Goal: Information Seeking & Learning: Learn about a topic

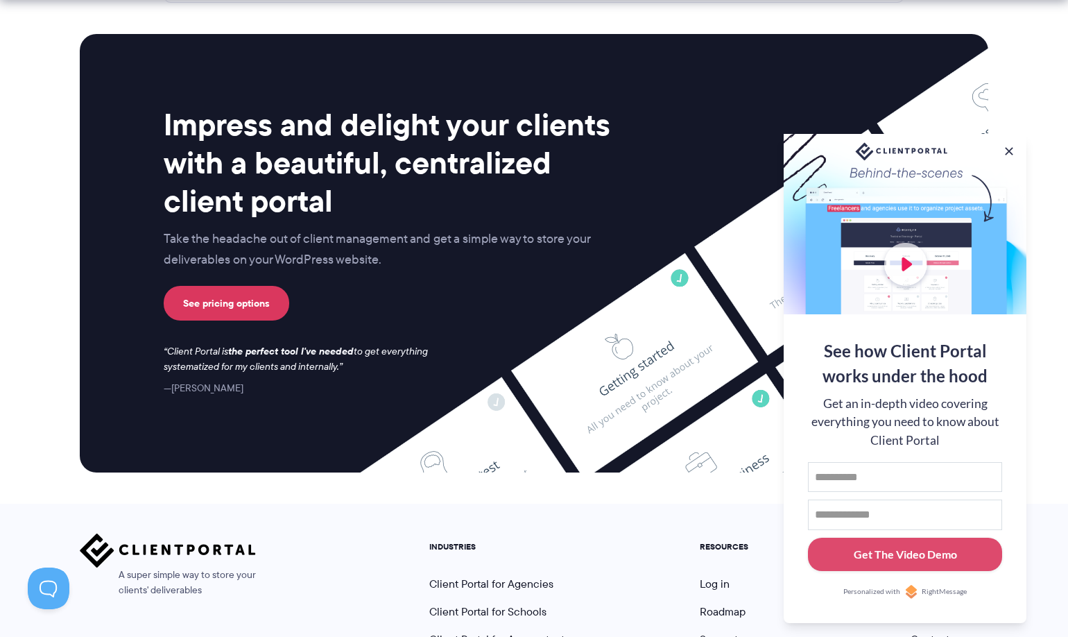
scroll to position [5737, 0]
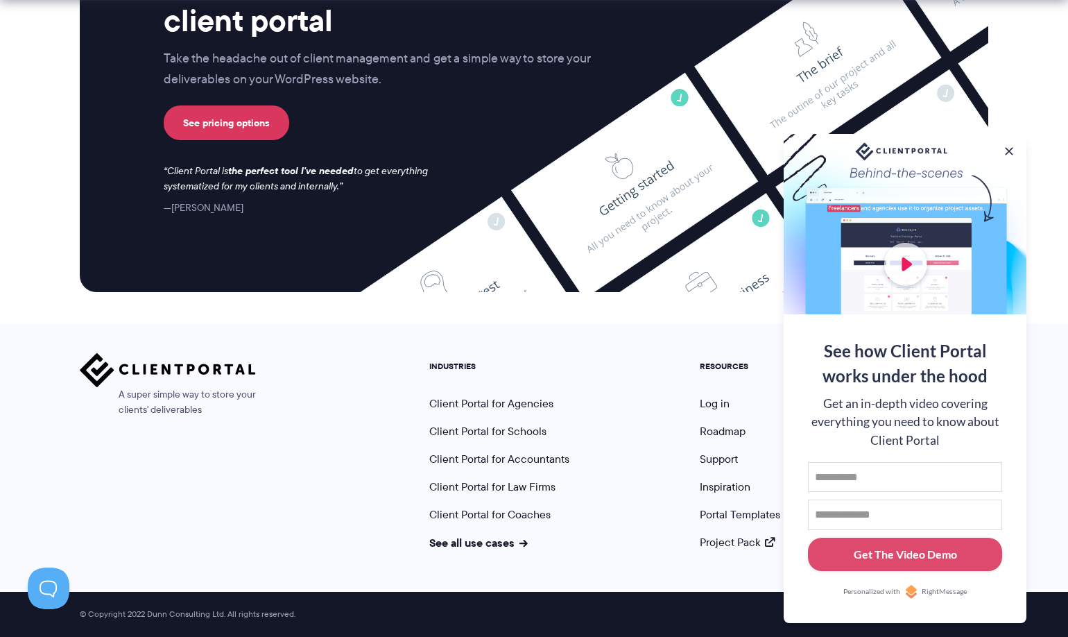
click at [514, 178] on div "Impress and delight your clients with a beautiful, centralized client portal Ta…" at bounding box center [392, 70] width 456 height 291
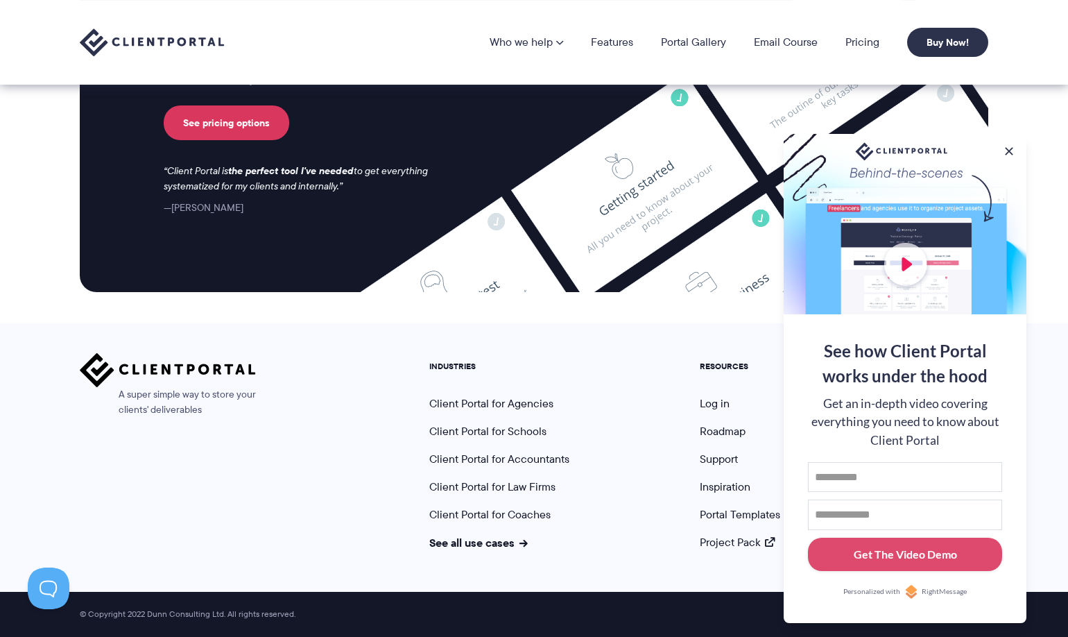
scroll to position [5715, 0]
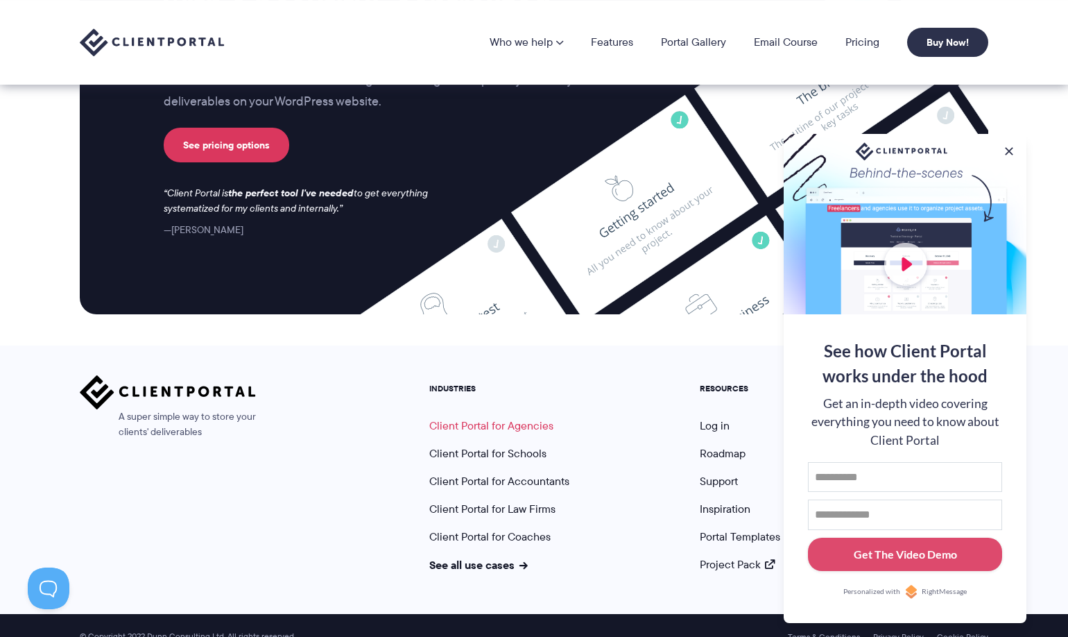
click at [527, 426] on link "Client Portal for Agencies" at bounding box center [491, 425] width 124 height 16
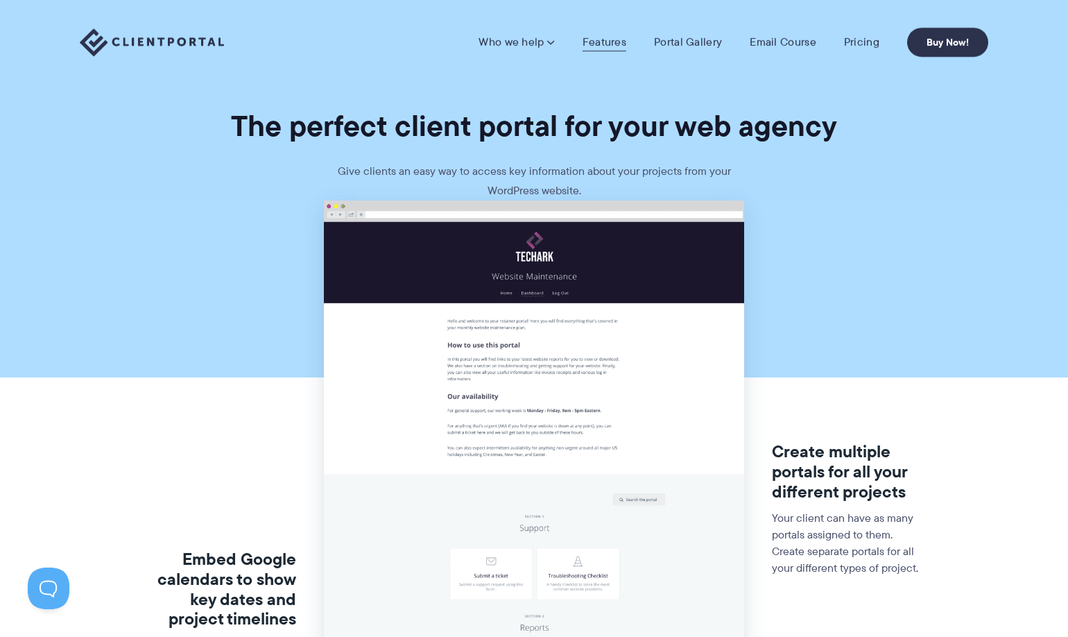
click at [615, 40] on link "Features" at bounding box center [604, 42] width 44 height 14
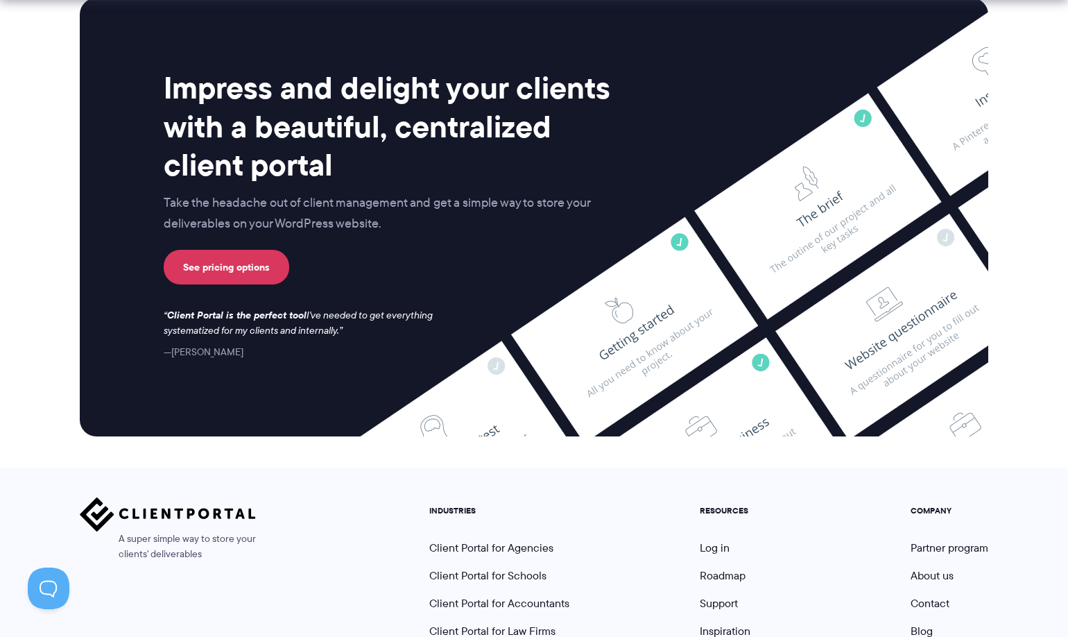
scroll to position [3652, 0]
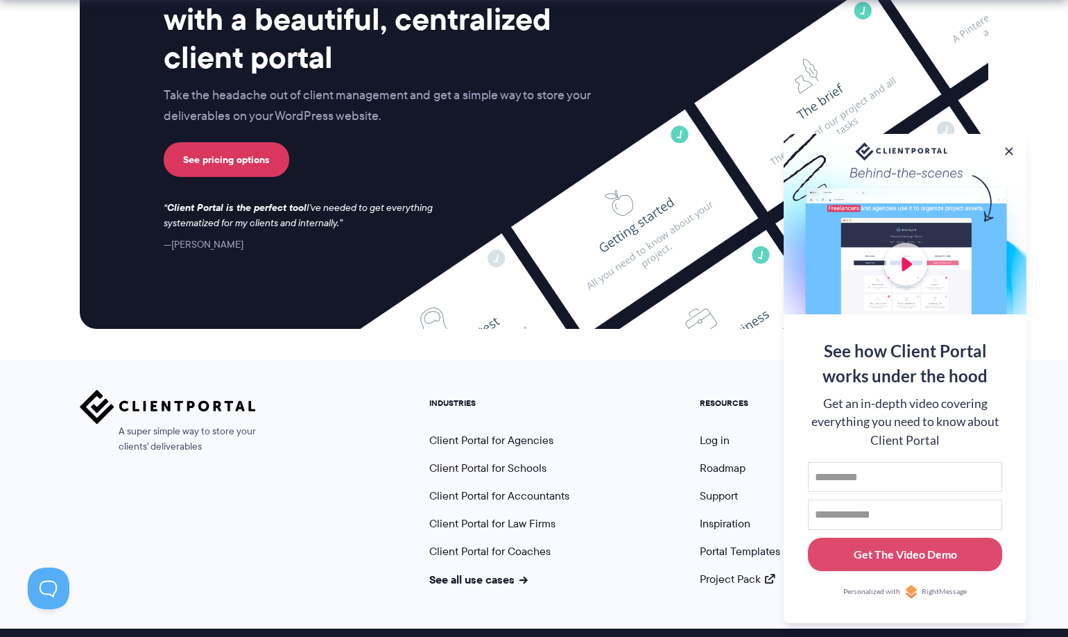
click at [303, 407] on div "A super simple way to store your clients' deliverables INDUSTRIES Client Portal…" at bounding box center [534, 488] width 908 height 197
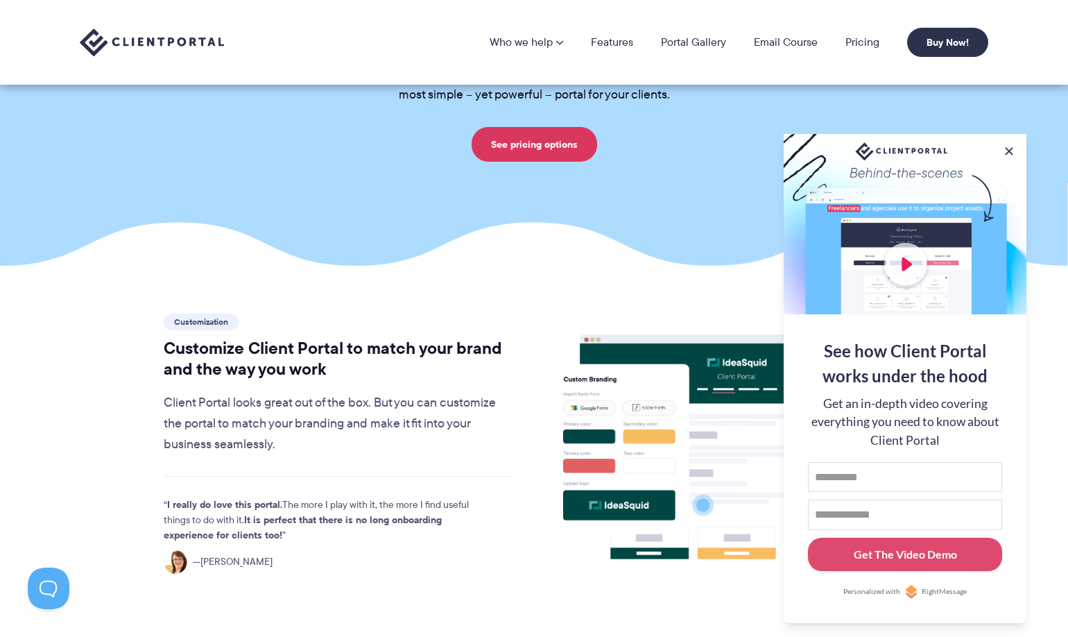
scroll to position [0, 0]
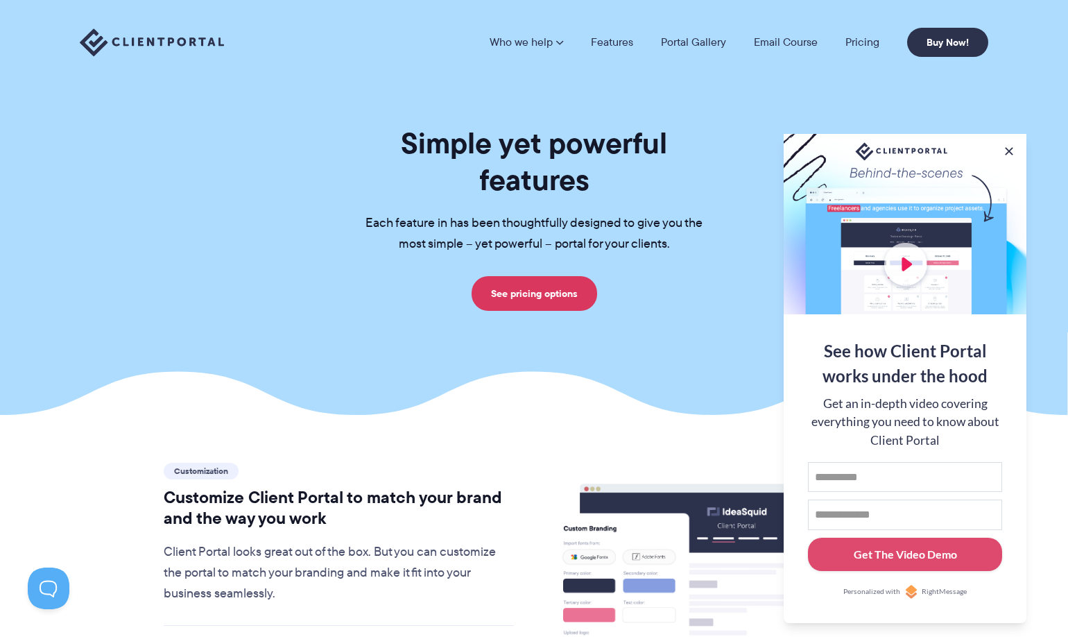
click at [188, 44] on img at bounding box center [152, 42] width 144 height 28
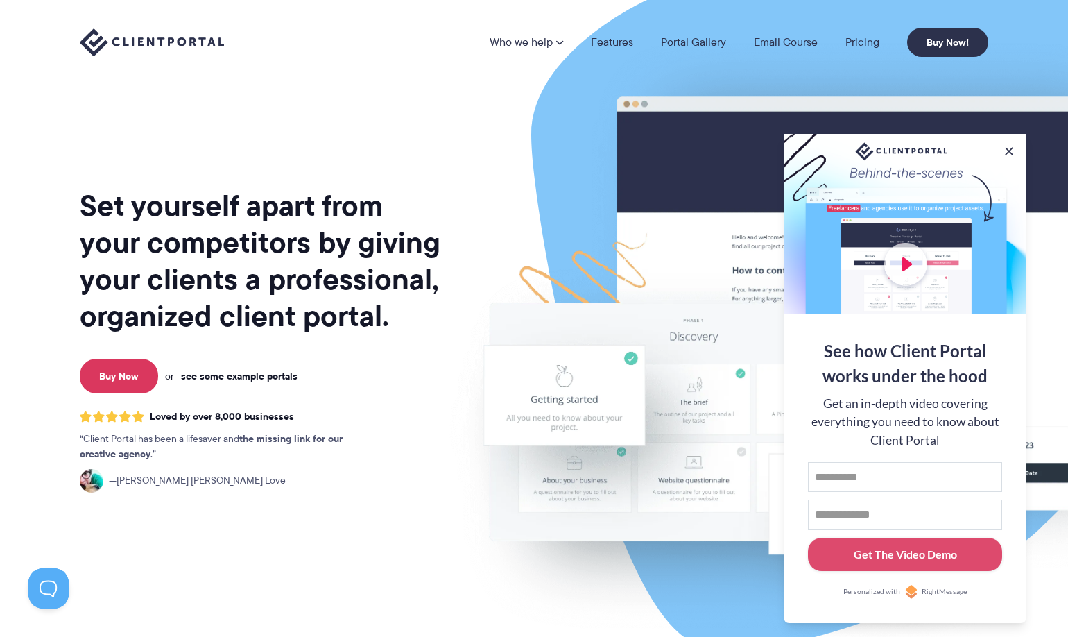
click at [338, 214] on h1 "Set yourself apart from your competitors by giving your clients a professional,…" at bounding box center [261, 260] width 363 height 147
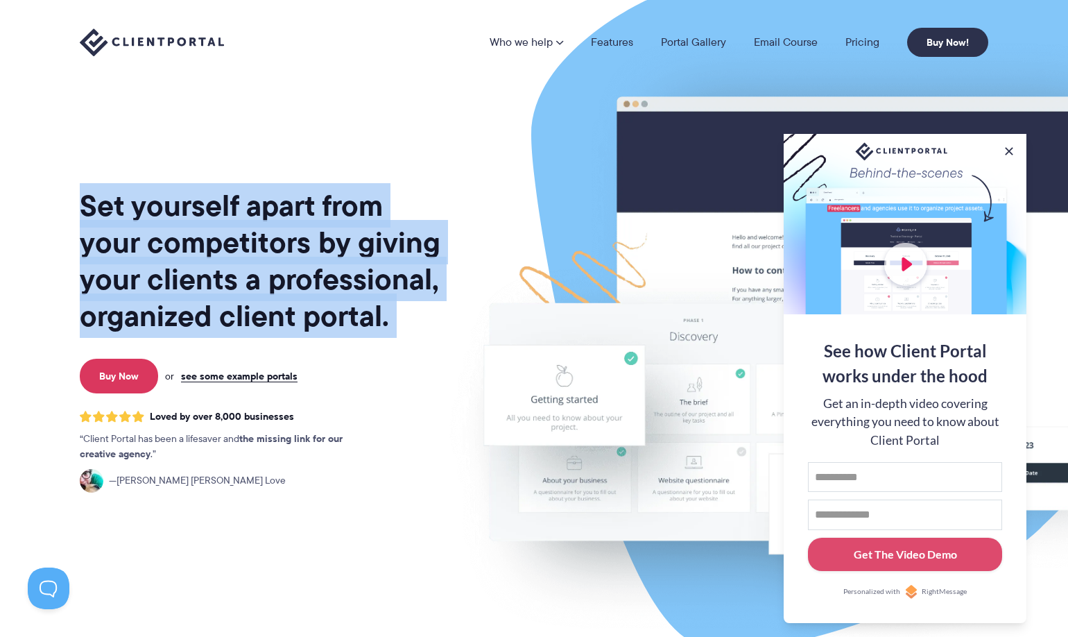
click at [338, 214] on h1 "Set yourself apart from your competitors by giving your clients a professional,…" at bounding box center [261, 260] width 363 height 147
click at [466, 292] on img at bounding box center [813, 343] width 777 height 665
click at [417, 308] on h1 "Set yourself apart from your competitors by giving your clients a professional,…" at bounding box center [261, 260] width 363 height 147
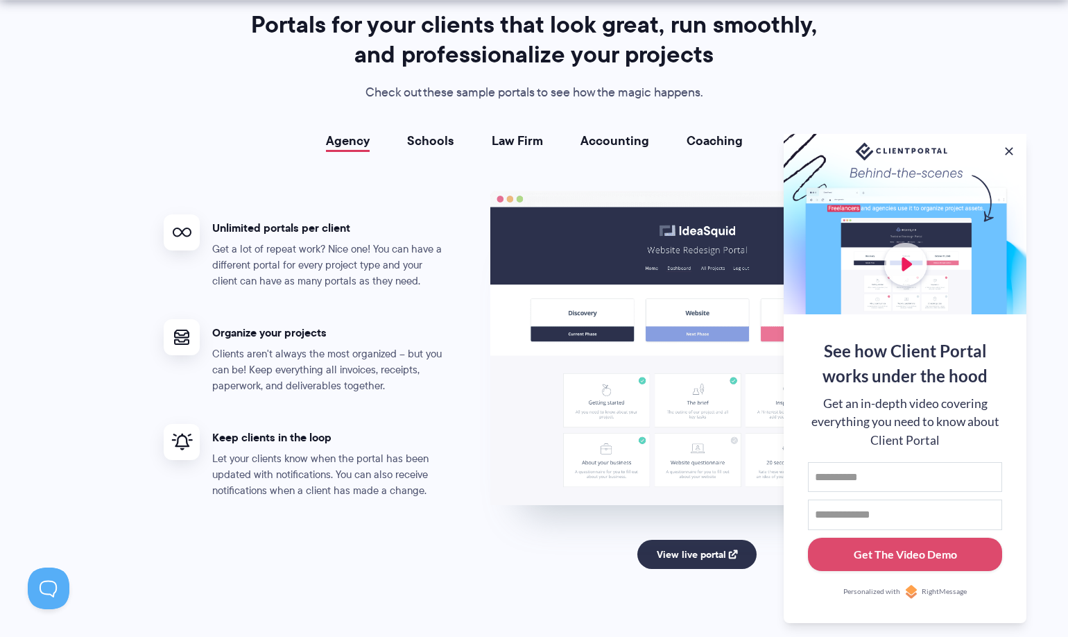
scroll to position [2502, 0]
click at [431, 147] on link "Schools" at bounding box center [430, 140] width 47 height 14
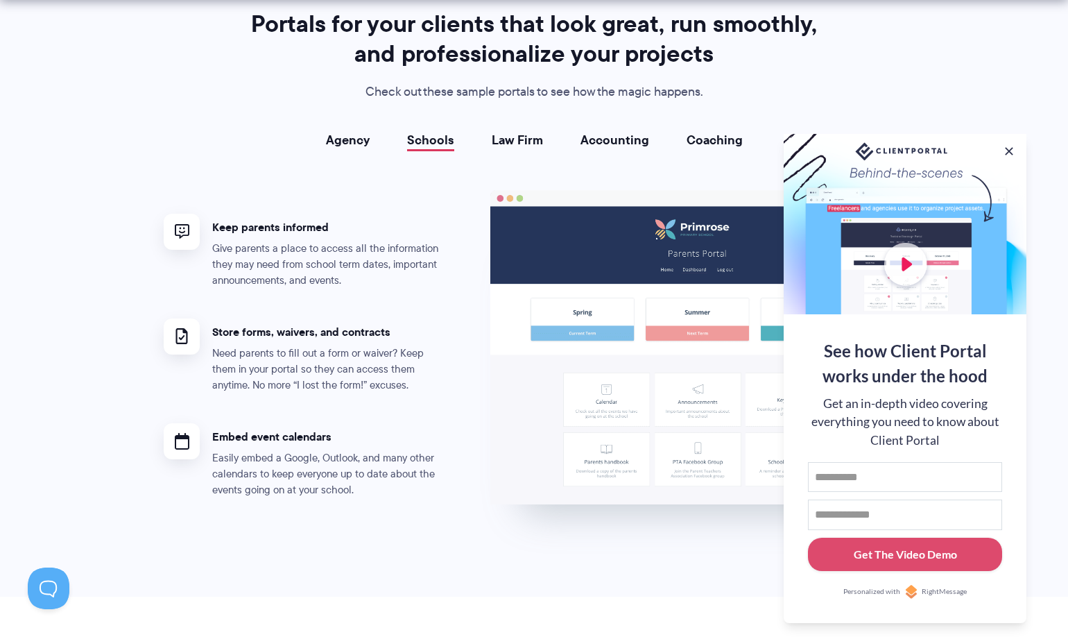
click at [524, 141] on link "Law Firm" at bounding box center [517, 140] width 51 height 14
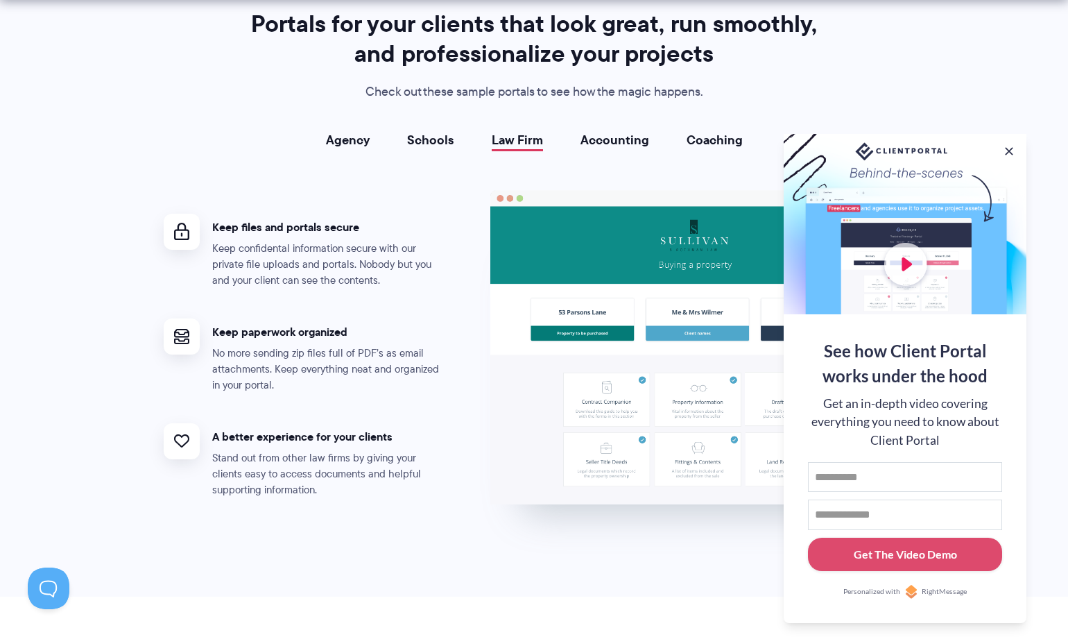
click at [602, 144] on link "Accounting" at bounding box center [614, 140] width 69 height 14
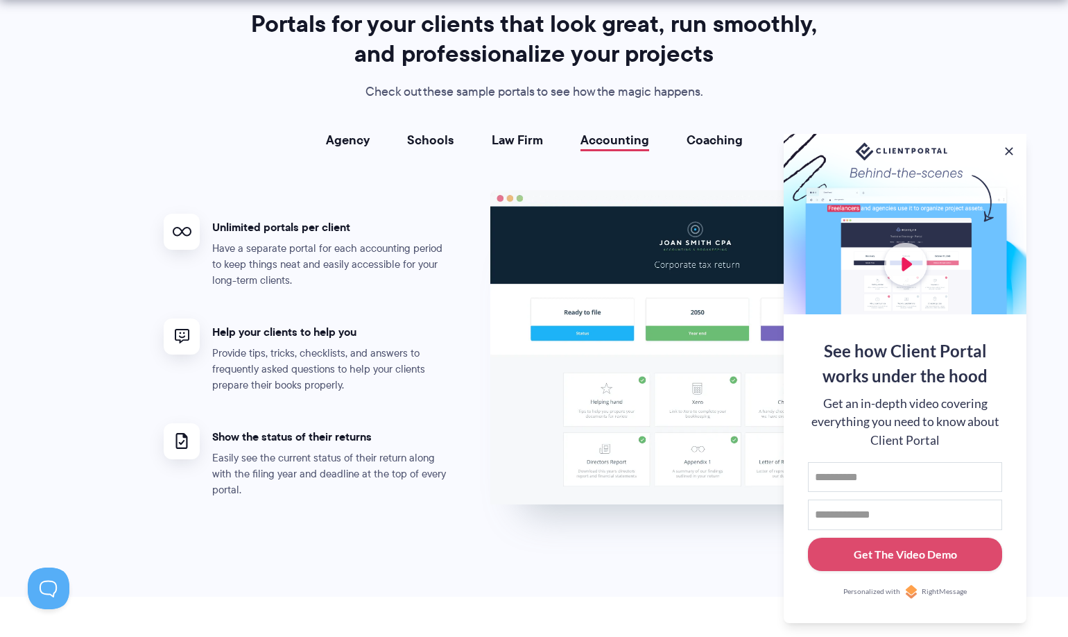
click at [694, 145] on link "Coaching" at bounding box center [714, 140] width 56 height 14
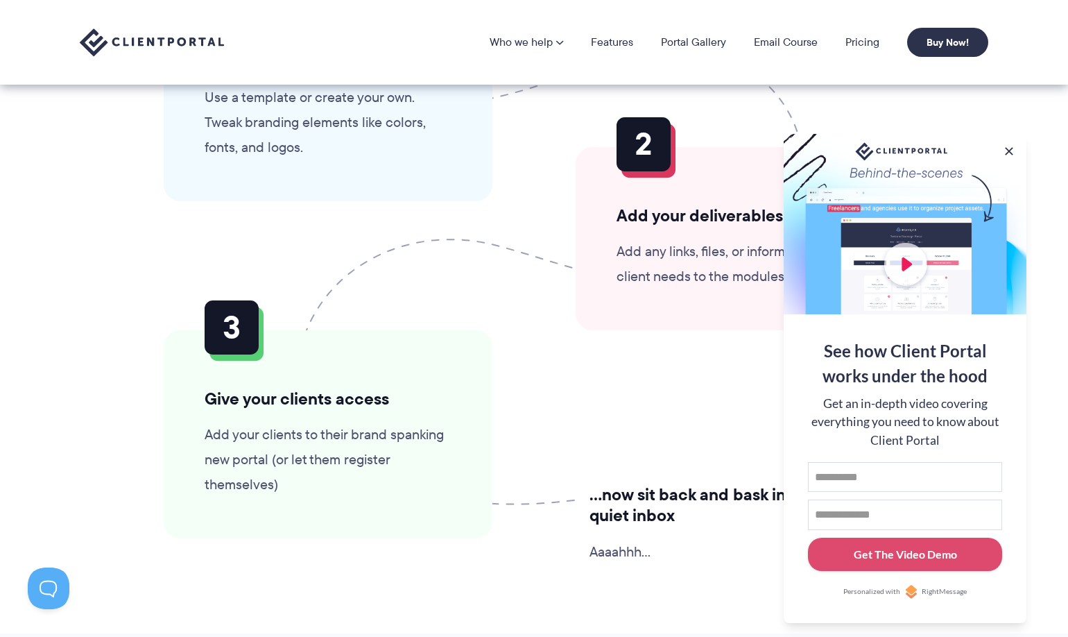
scroll to position [3319, 0]
